Goal: Information Seeking & Learning: Find specific fact

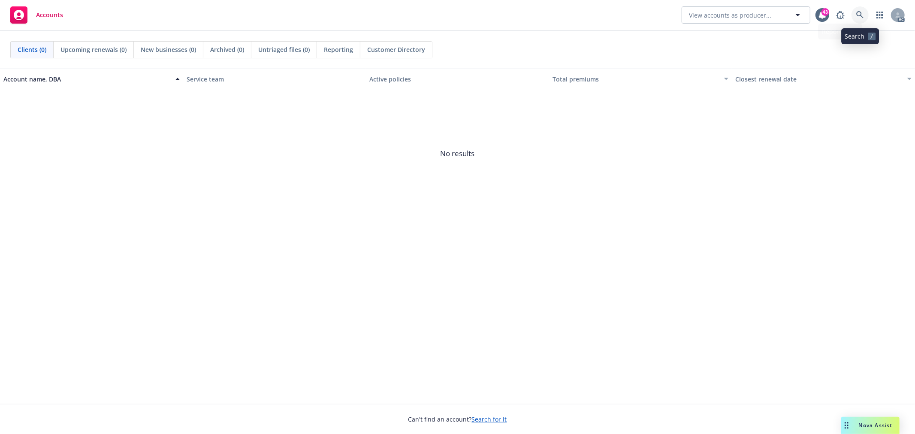
click at [861, 16] on icon at bounding box center [859, 14] width 7 height 7
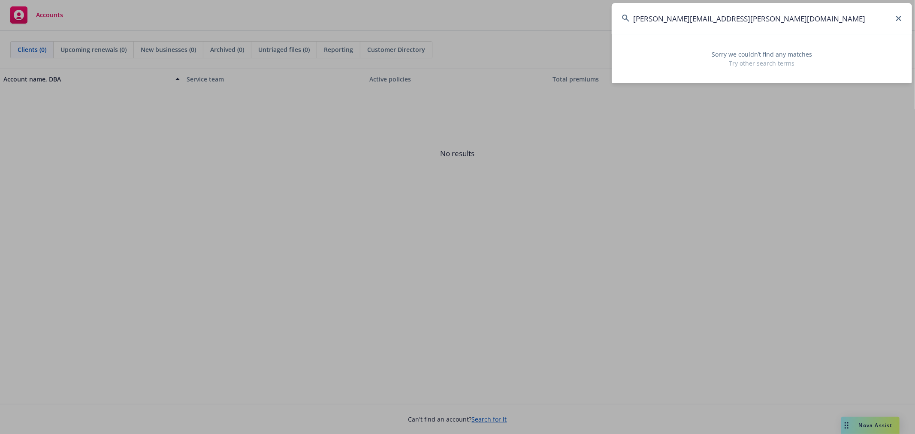
drag, startPoint x: 751, startPoint y: 18, endPoint x: 619, endPoint y: 27, distance: 131.9
click at [619, 27] on input "[PERSON_NAME][EMAIL_ADDRESS][PERSON_NAME][DOMAIN_NAME]" at bounding box center [761, 18] width 300 height 31
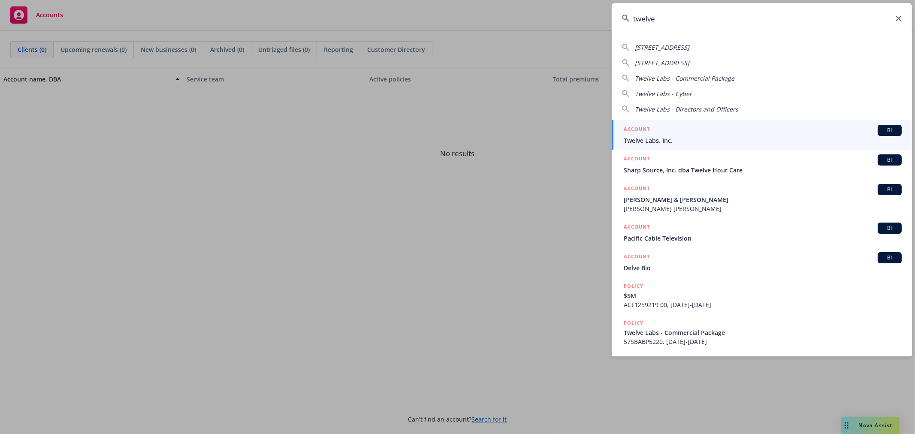
type input "twelve"
click at [798, 132] on div "ACCOUNT BI" at bounding box center [762, 130] width 278 height 11
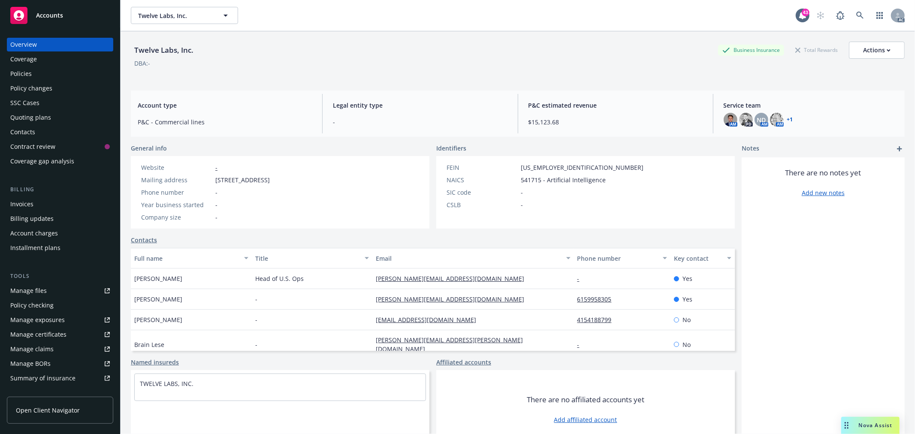
click at [7, 72] on link "Policies" at bounding box center [60, 74] width 106 height 14
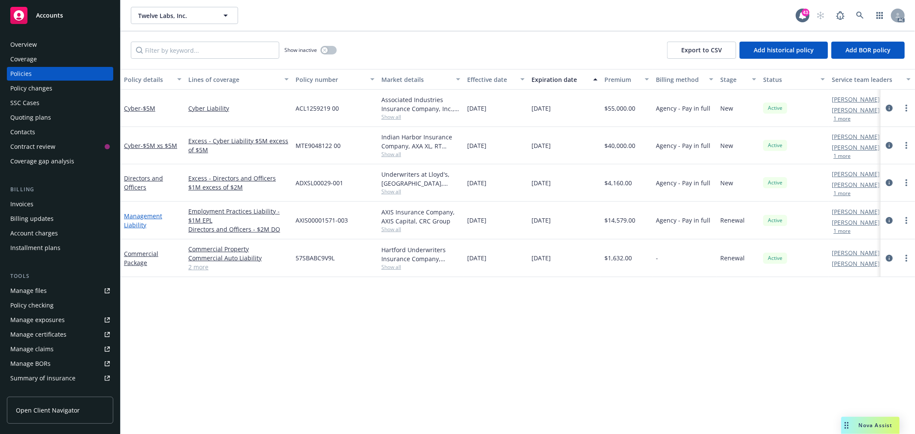
click at [134, 215] on link "Management Liability" at bounding box center [143, 220] width 38 height 17
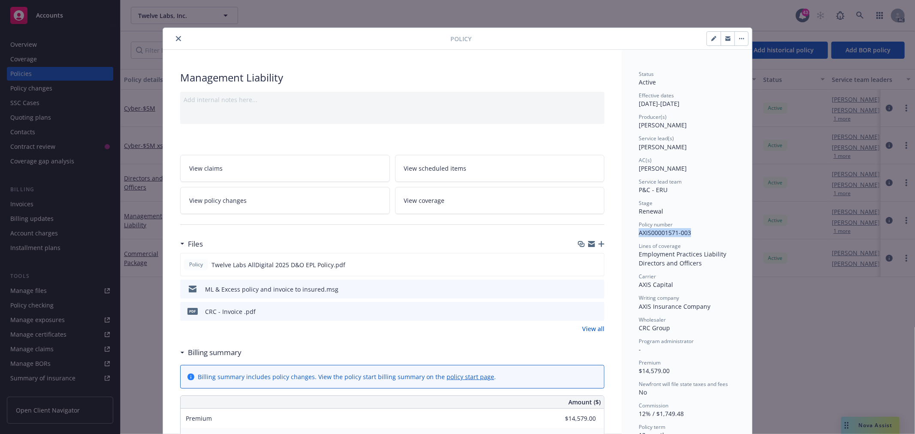
drag, startPoint x: 690, startPoint y: 230, endPoint x: 631, endPoint y: 233, distance: 59.7
copy span "AXIS00001571-003"
click at [170, 42] on div at bounding box center [308, 38] width 284 height 10
click at [176, 39] on icon "close" at bounding box center [178, 38] width 5 height 5
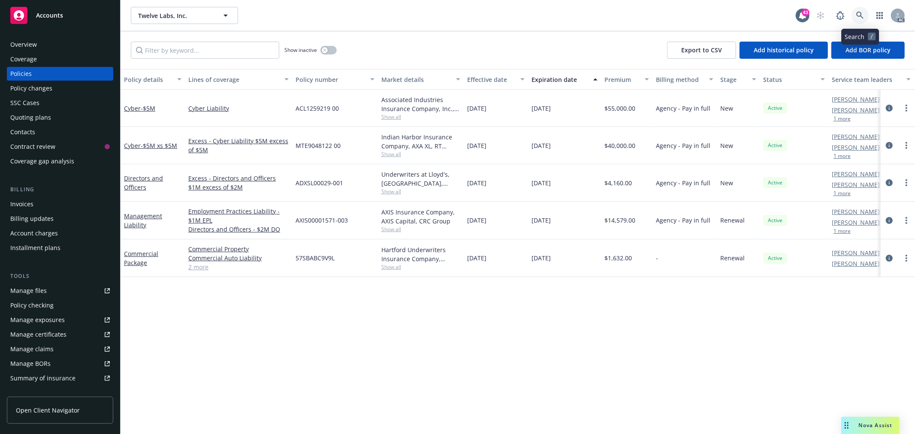
click at [856, 18] on icon at bounding box center [860, 16] width 8 height 8
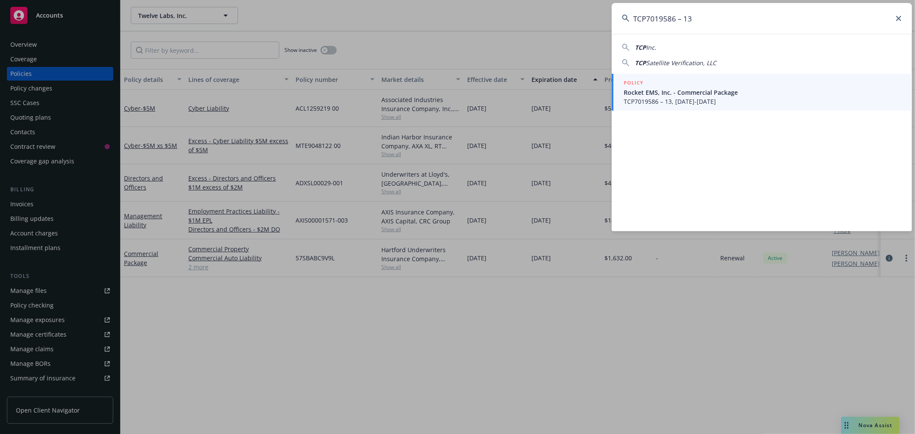
type input "TCP7019586 – 13"
click at [762, 92] on span "Rocket EMS, Inc. - Commercial Package" at bounding box center [762, 92] width 278 height 9
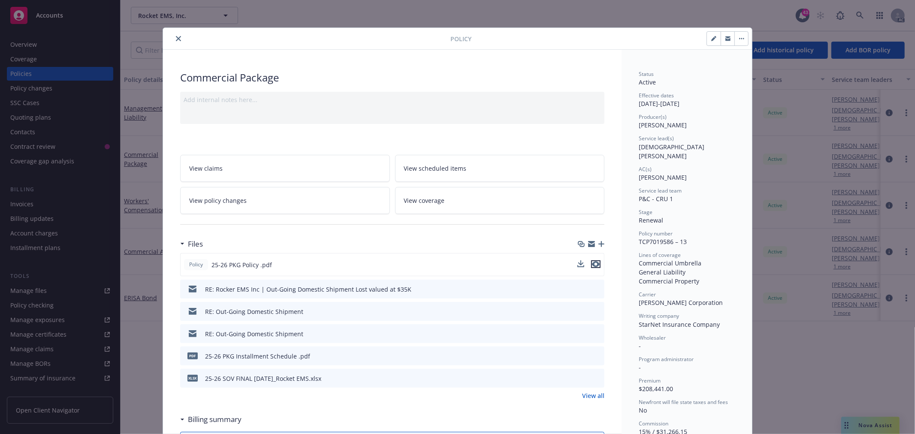
click at [592, 263] on icon "preview file" at bounding box center [596, 264] width 8 height 6
